Goal: Transaction & Acquisition: Purchase product/service

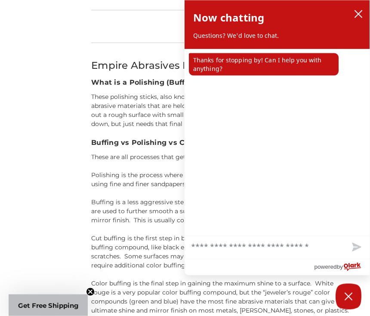
scroll to position [840, 0]
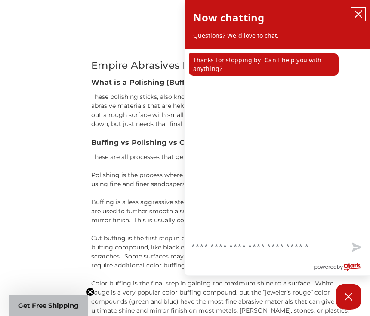
click at [361, 13] on icon "close chatbox" at bounding box center [358, 14] width 9 height 9
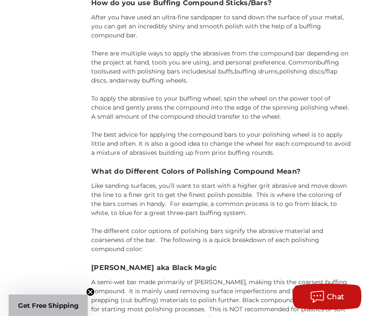
scroll to position [1165, 0]
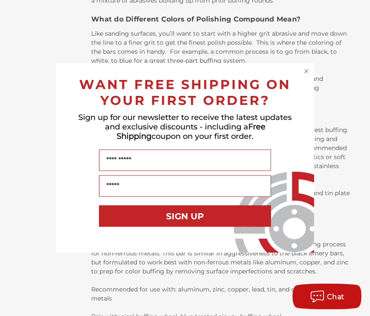
click at [302, 87] on div "WANT FREE SHIPPING ON YOUR FIRST ORDER?" at bounding box center [184, 90] width 241 height 36
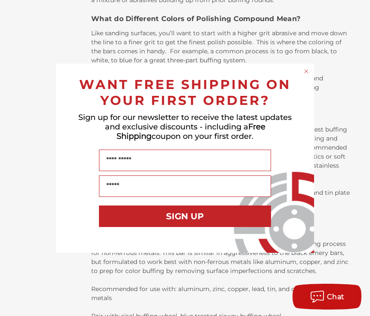
click at [303, 74] on icon "Close dialog" at bounding box center [306, 71] width 9 height 9
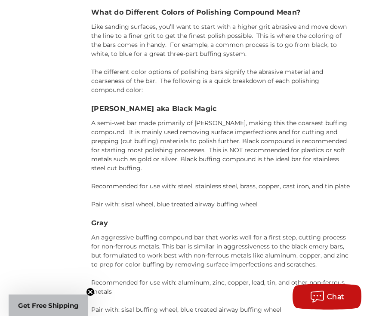
scroll to position [1318, 0]
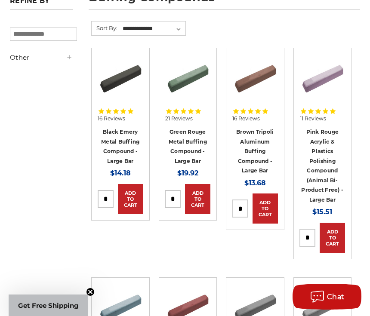
scroll to position [143, 0]
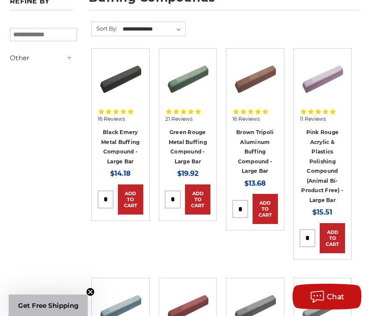
click at [113, 144] on link "Black Emery Metal Buffing Compound - Large Bar" at bounding box center [120, 147] width 38 height 36
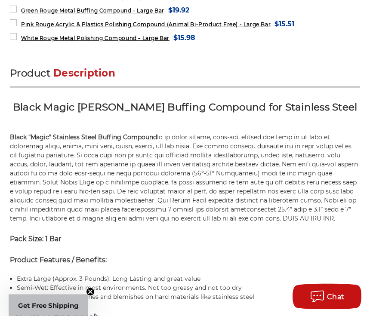
scroll to position [449, 0]
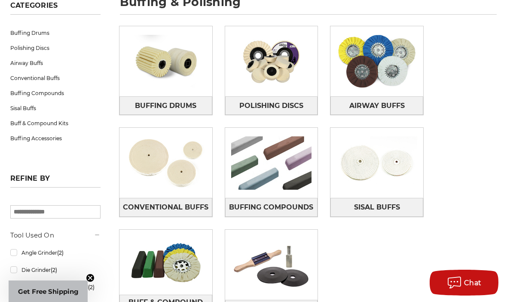
click at [257, 175] on img at bounding box center [271, 162] width 93 height 65
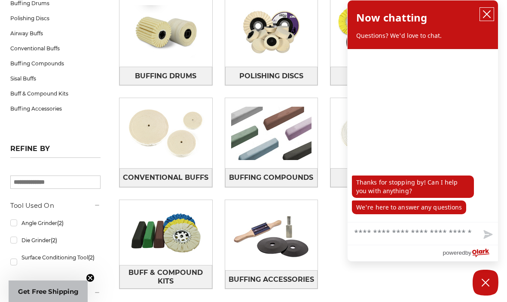
click at [481, 17] on button "close chatbox" at bounding box center [487, 14] width 14 height 13
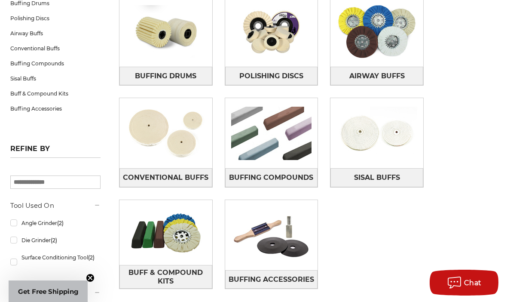
click at [144, 164] on img at bounding box center [166, 133] width 93 height 65
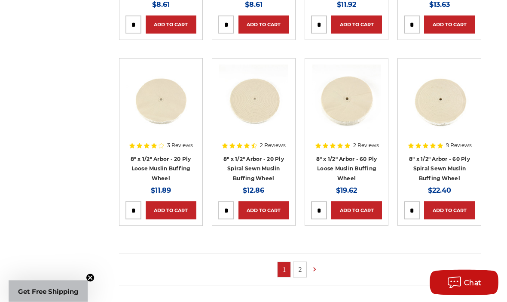
scroll to position [504, 0]
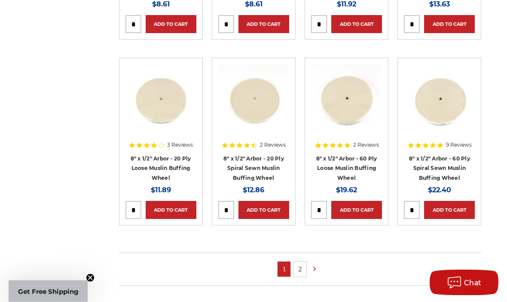
click at [299, 267] on link "2" at bounding box center [300, 269] width 13 height 15
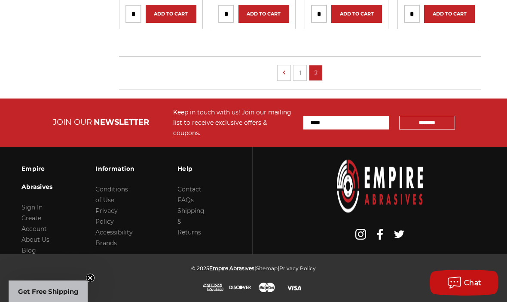
scroll to position [8, 0]
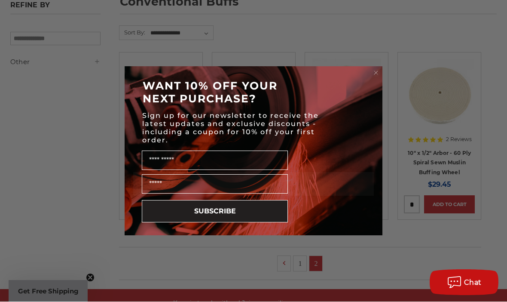
click at [370, 86] on form "WANT 10% OFF YOUR NEXT PURCHASE? Sign up for our newsletter to receive the late…" at bounding box center [254, 151] width 258 height 169
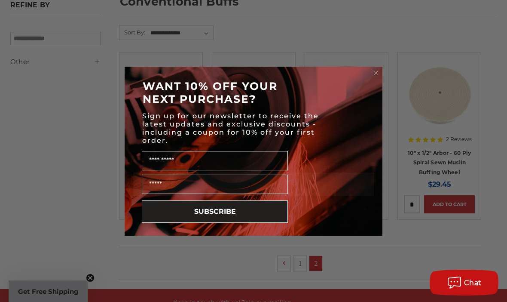
click at [375, 77] on circle "Close dialog" at bounding box center [376, 73] width 8 height 8
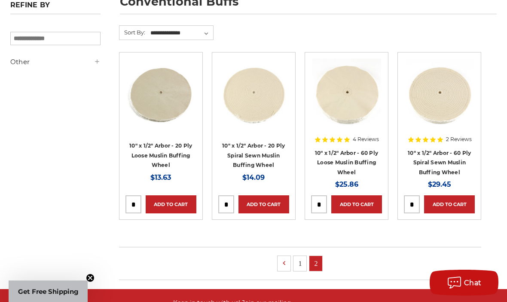
click at [298, 267] on link "1" at bounding box center [300, 263] width 13 height 15
click at [299, 262] on link "1" at bounding box center [300, 263] width 13 height 15
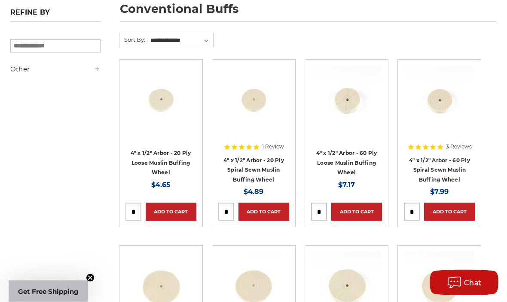
scroll to position [132, 0]
click at [427, 175] on link "4" x 1/2" Arbor - 60 Ply Spiral Sewn Muslin Buffing Wheel" at bounding box center [439, 170] width 61 height 26
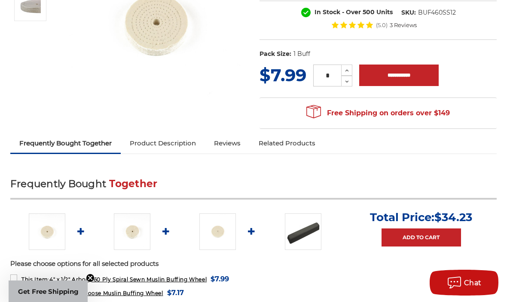
scroll to position [172, 0]
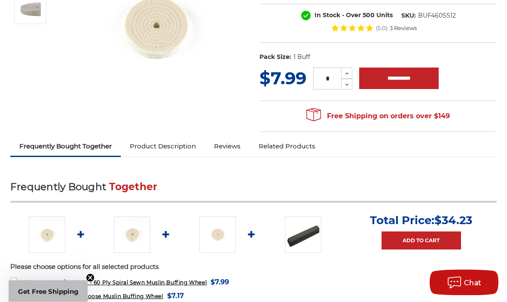
click at [349, 74] on use at bounding box center [347, 74] width 3 height 2
click at [344, 76] on icon at bounding box center [347, 74] width 6 height 8
click at [347, 71] on icon at bounding box center [347, 74] width 6 height 8
type input "*"
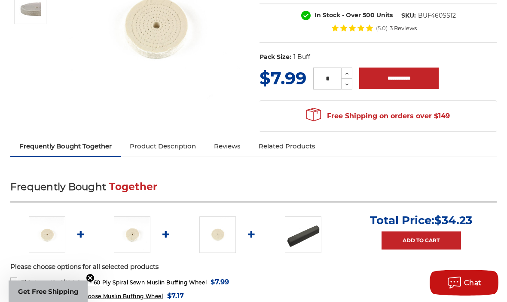
click at [387, 73] on input "**********" at bounding box center [399, 78] width 80 height 21
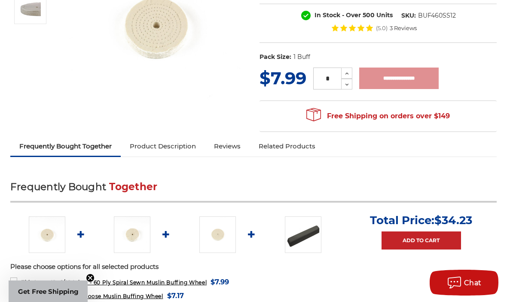
type input "**********"
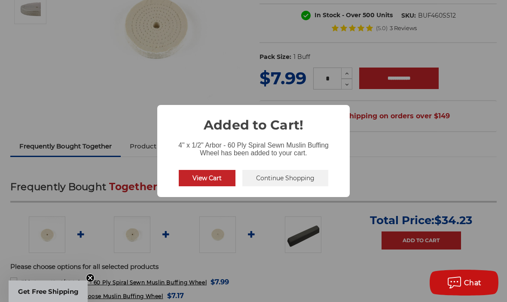
click at [194, 180] on button "View Cart" at bounding box center [207, 178] width 57 height 16
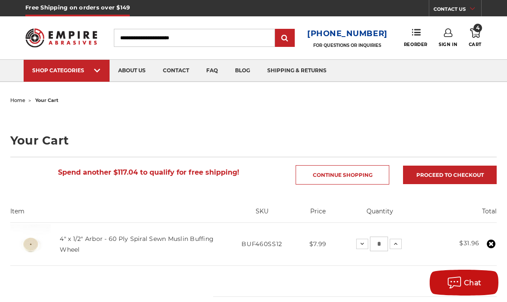
click at [470, 30] on use at bounding box center [475, 32] width 10 height 9
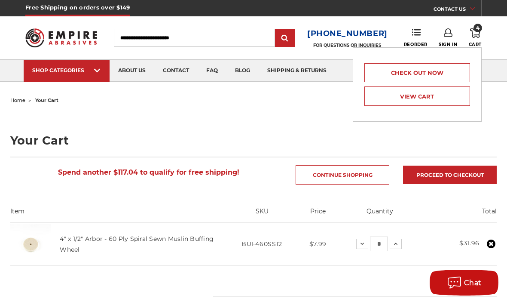
click at [385, 75] on link "Check out now" at bounding box center [418, 72] width 106 height 19
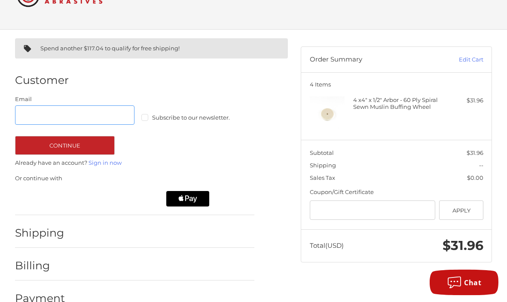
scroll to position [39, 0]
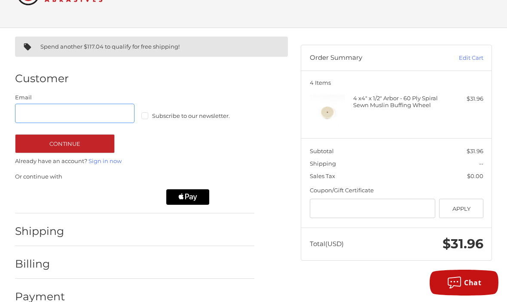
click at [23, 113] on input "Email" at bounding box center [75, 113] width 120 height 19
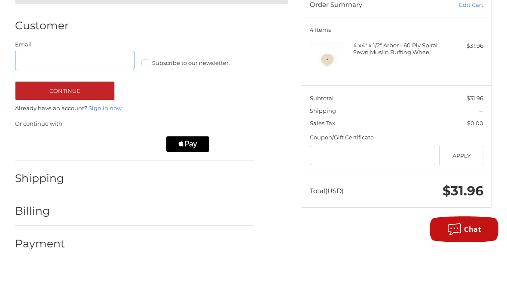
type input "**********"
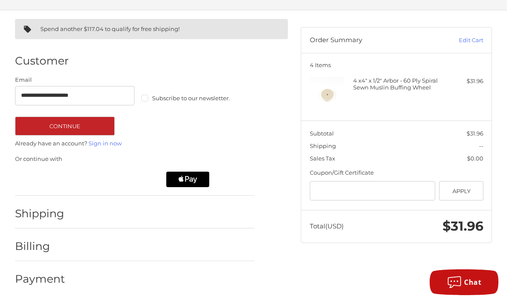
click at [45, 125] on button "Continue" at bounding box center [65, 126] width 100 height 19
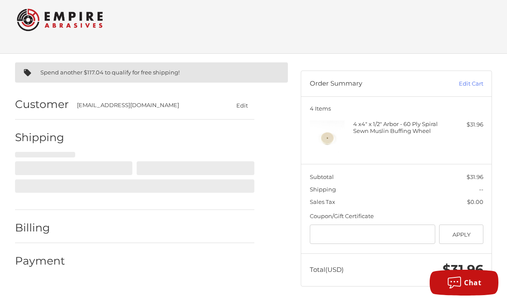
select select "**"
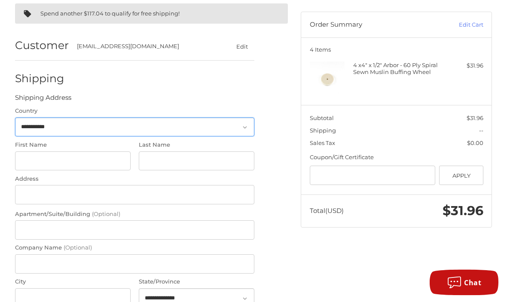
scroll to position [73, 0]
click at [28, 125] on select "**********" at bounding box center [135, 126] width 240 height 19
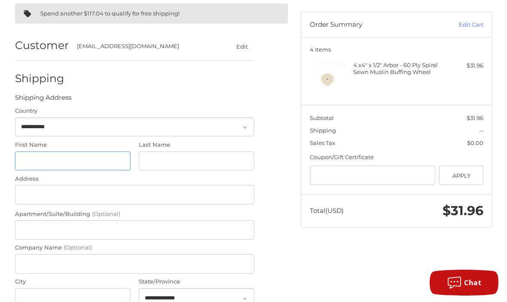
click at [31, 158] on input "First Name" at bounding box center [73, 160] width 116 height 19
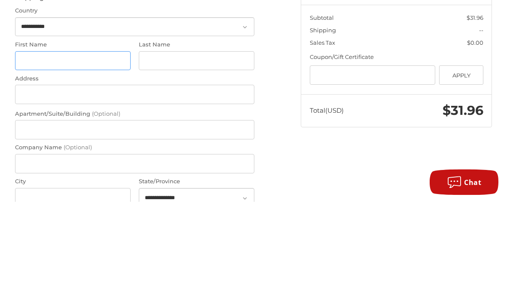
type input "*****"
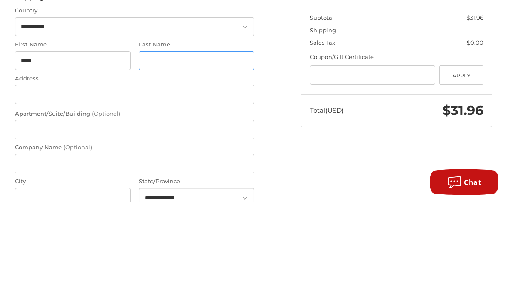
type input "*******"
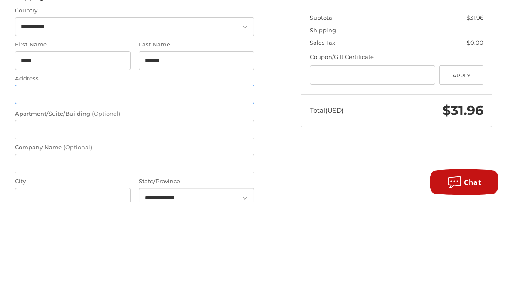
type input "**********"
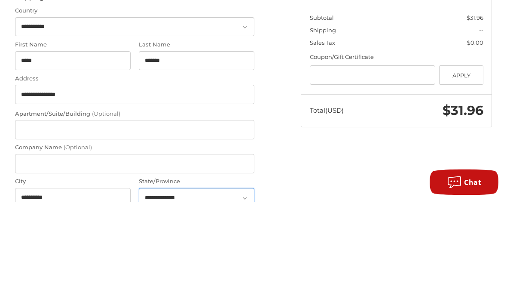
select select "**"
type input "*****"
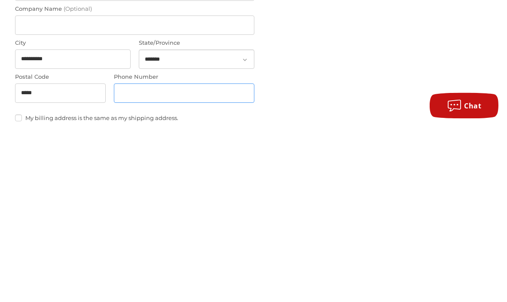
scroll to position [163, 0]
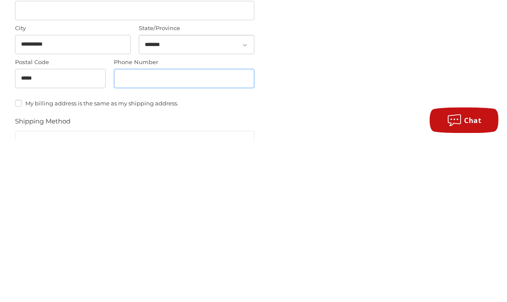
type input "**********"
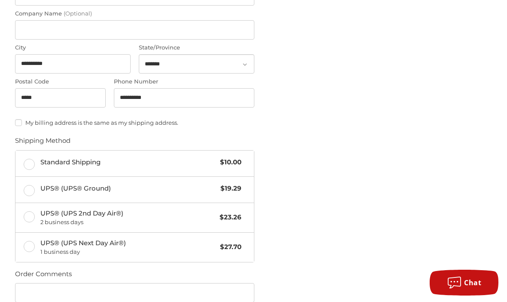
click at [22, 160] on label "Standard Shipping $10.00" at bounding box center [134, 163] width 239 height 26
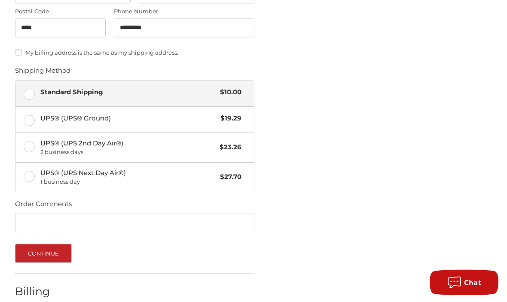
scroll to position [390, 0]
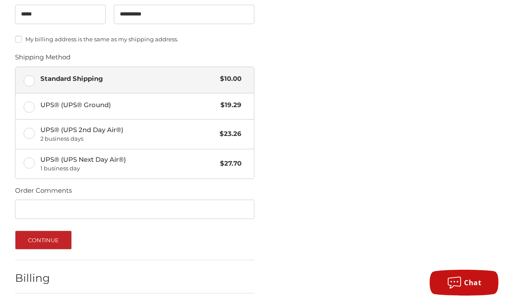
click at [34, 233] on button "Continue" at bounding box center [43, 239] width 57 height 19
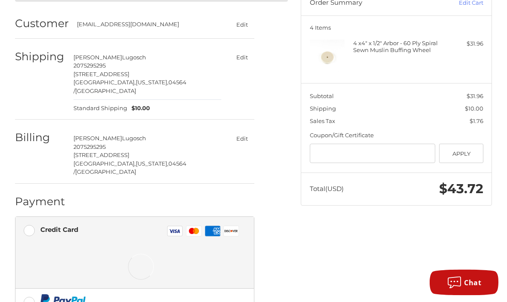
scroll to position [194, 0]
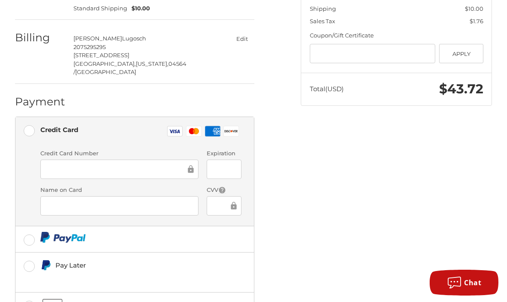
click at [48, 160] on div at bounding box center [119, 169] width 158 height 19
click at [59, 160] on div at bounding box center [119, 169] width 158 height 19
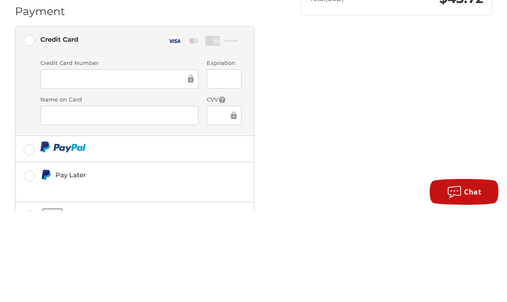
click at [216, 160] on div at bounding box center [224, 169] width 35 height 19
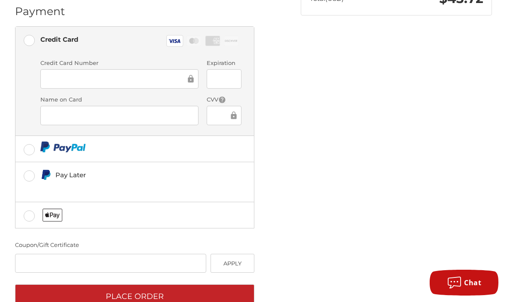
click at [212, 69] on div at bounding box center [224, 78] width 35 height 19
click at [50, 106] on div at bounding box center [119, 115] width 158 height 19
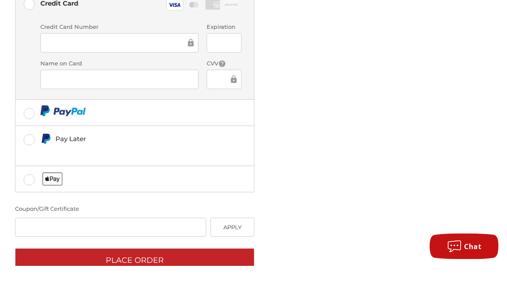
scroll to position [291, 0]
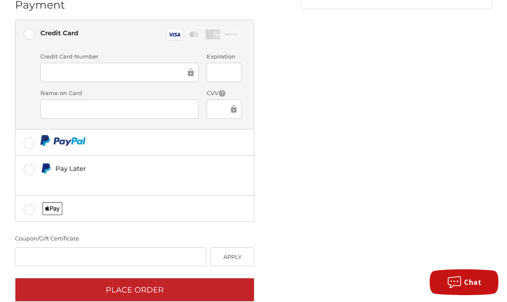
click at [142, 278] on button "Place Order" at bounding box center [135, 290] width 240 height 24
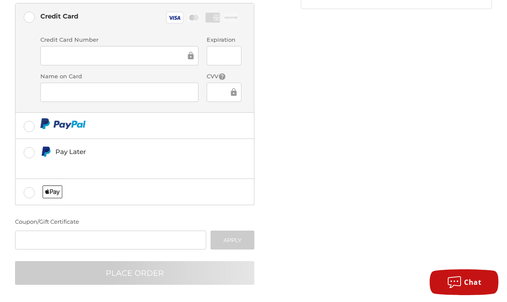
scroll to position [5, 0]
